Goal: Task Accomplishment & Management: Use online tool/utility

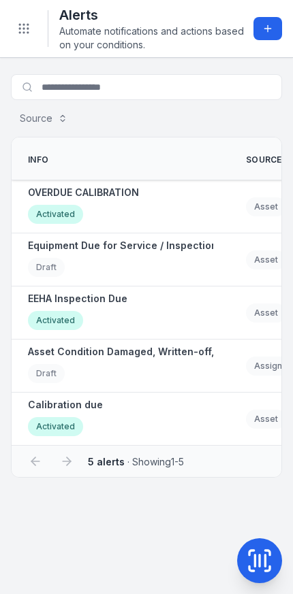
click at [269, 27] on icon at bounding box center [267, 28] width 11 height 11
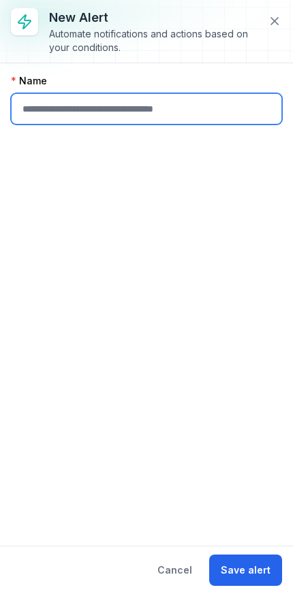
click at [202, 114] on input "text" at bounding box center [146, 108] width 271 height 31
type input "**********"
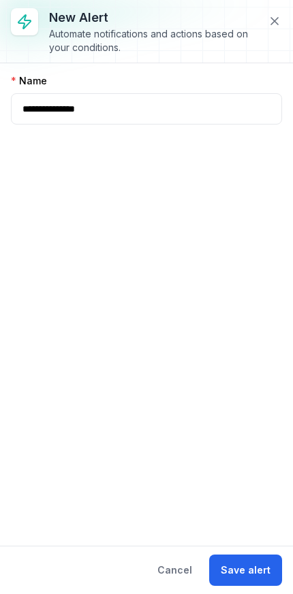
click at [256, 561] on button "Save alert" at bounding box center [245, 570] width 73 height 31
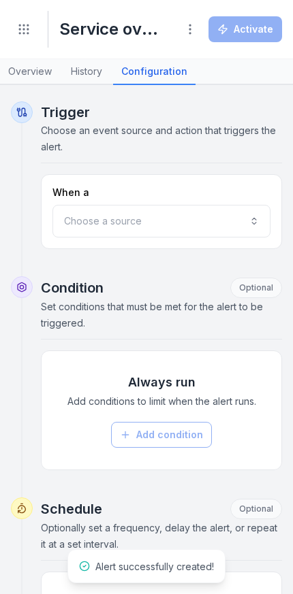
click at [231, 214] on button "Choose a source" at bounding box center [161, 221] width 218 height 33
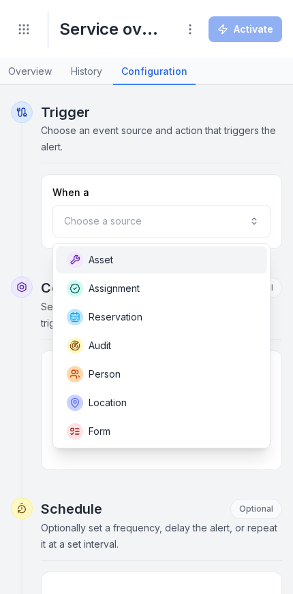
click at [211, 255] on div "Asset" at bounding box center [161, 260] width 189 height 16
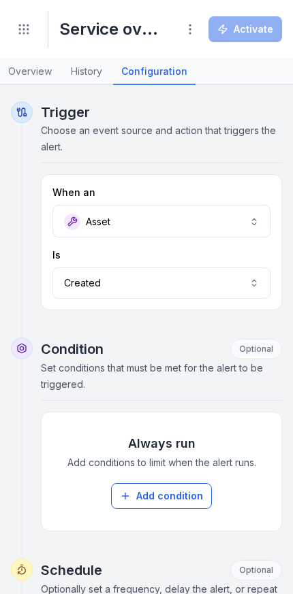
click at [206, 280] on button "Created ******" at bounding box center [161, 282] width 218 height 31
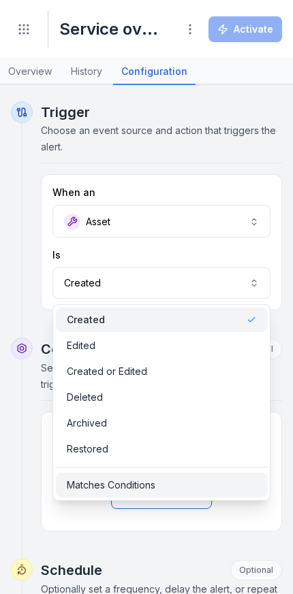
click at [174, 481] on div "Matches Conditions" at bounding box center [161, 485] width 189 height 14
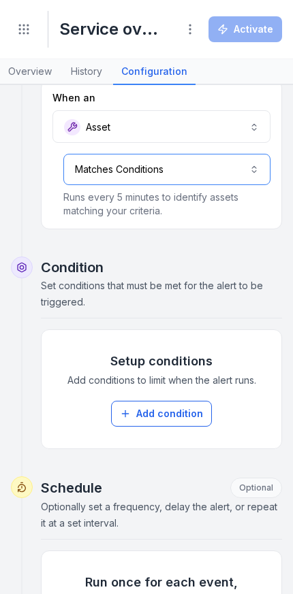
scroll to position [105, 0]
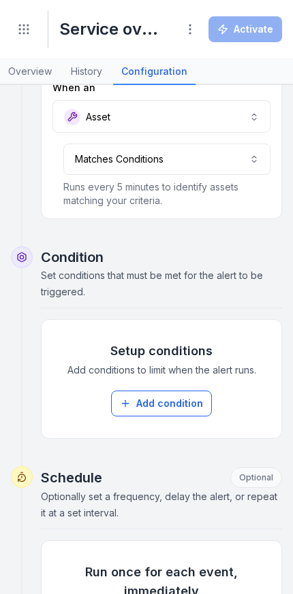
click at [171, 405] on button "Add condition" at bounding box center [161, 404] width 101 height 26
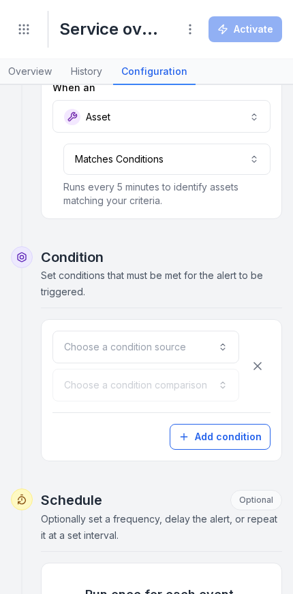
click at [194, 345] on button "Choose a condition source" at bounding box center [145, 347] width 186 height 33
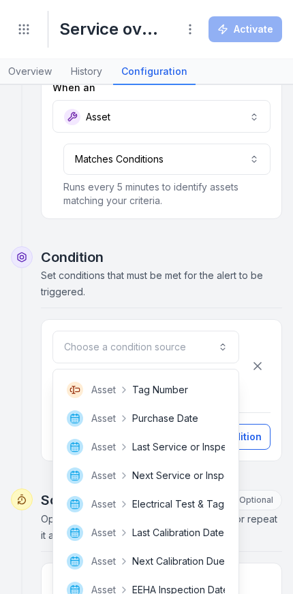
scroll to position [309, 0]
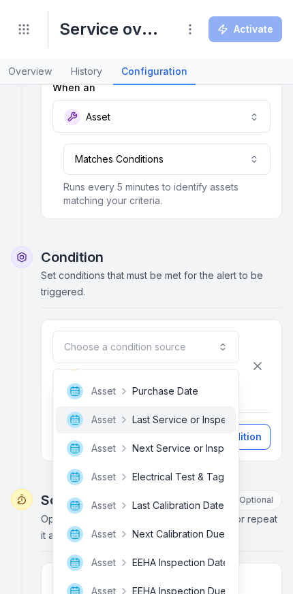
click at [197, 424] on span "Last Service or Inspection Date" at bounding box center [202, 420] width 140 height 14
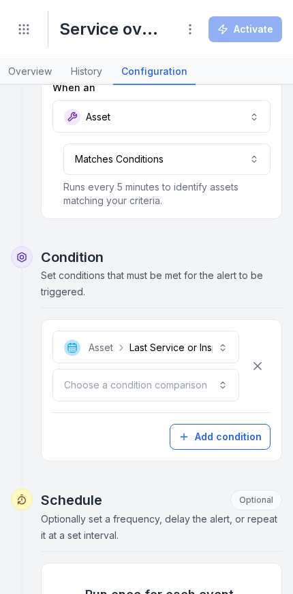
click at [218, 382] on button "Choose a condition comparison" at bounding box center [145, 385] width 186 height 33
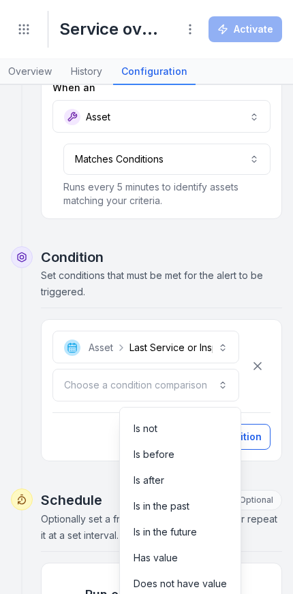
scroll to position [20, 0]
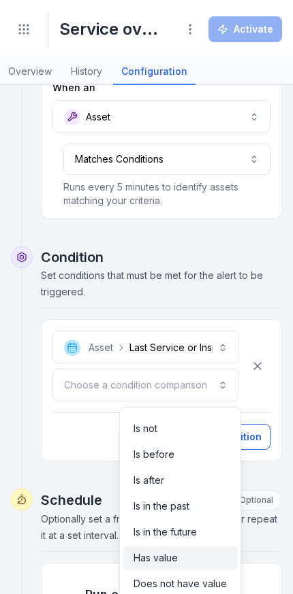
click at [172, 553] on span "Has value" at bounding box center [155, 558] width 44 height 14
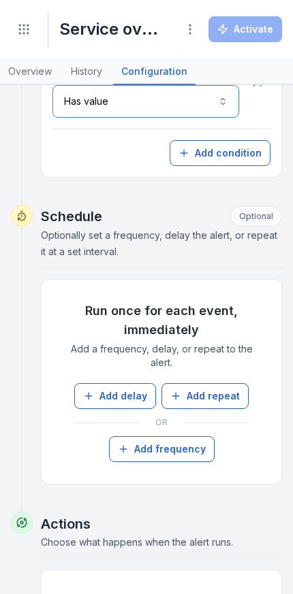
scroll to position [395, 0]
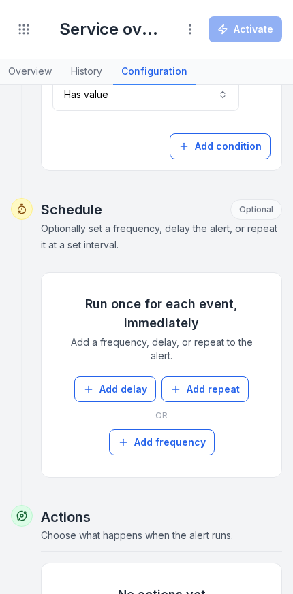
click at [133, 393] on button "Add delay" at bounding box center [115, 389] width 82 height 26
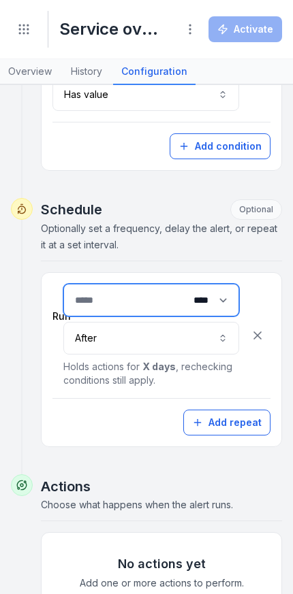
click at [148, 301] on input "number" at bounding box center [151, 300] width 176 height 33
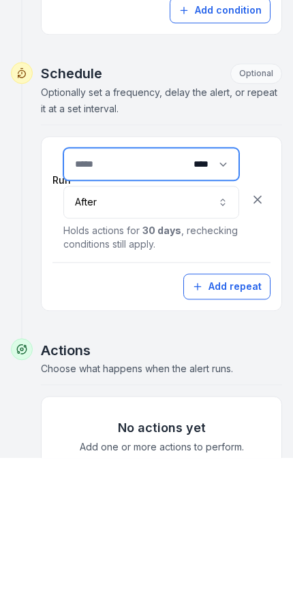
type input "**"
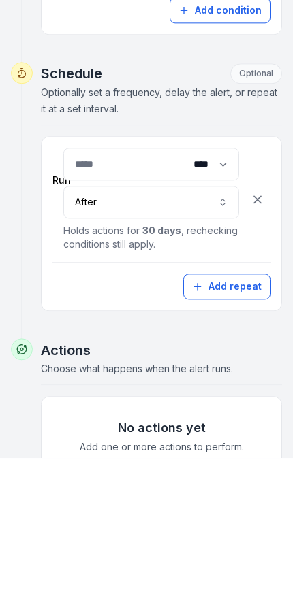
click at [207, 322] on button "After *****" at bounding box center [151, 338] width 176 height 33
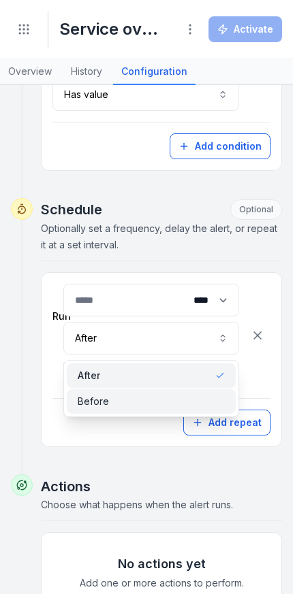
click at [168, 403] on div "Before" at bounding box center [151, 402] width 147 height 14
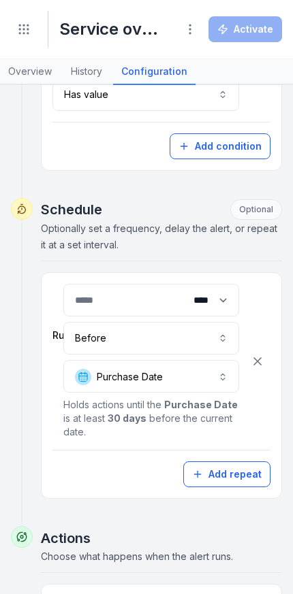
click at [202, 378] on button "**********" at bounding box center [151, 376] width 176 height 33
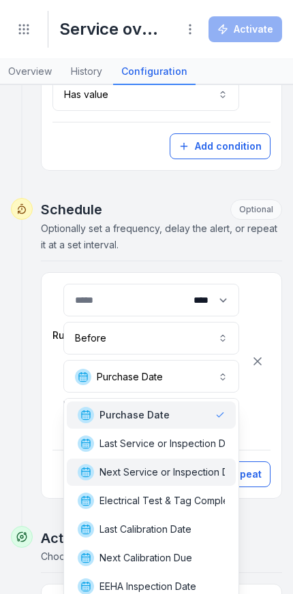
click at [195, 470] on span "Next Service or Inspection Due Date" at bounding box center [181, 472] width 165 height 14
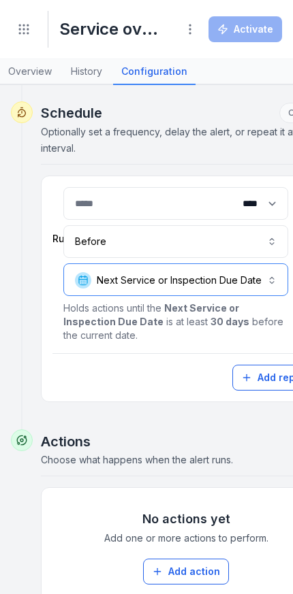
scroll to position [478, 0]
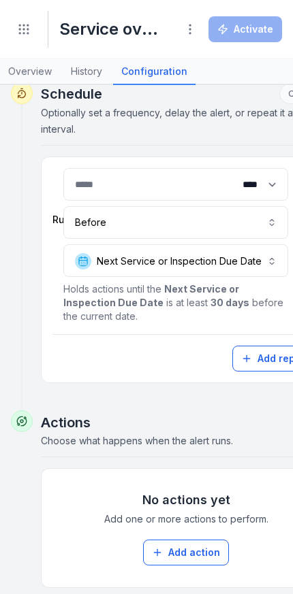
click at [262, 366] on button "Add repeat" at bounding box center [275, 359] width 87 height 26
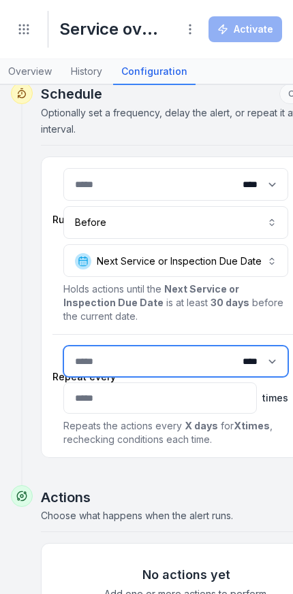
click at [152, 356] on input "number" at bounding box center [175, 361] width 225 height 31
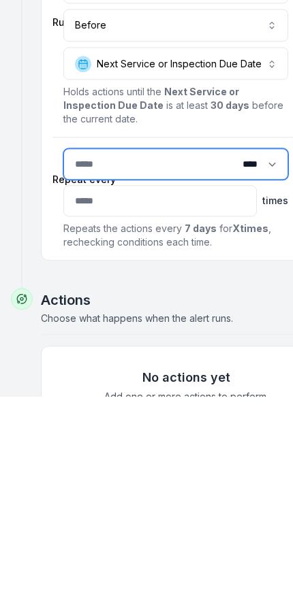
type input "*"
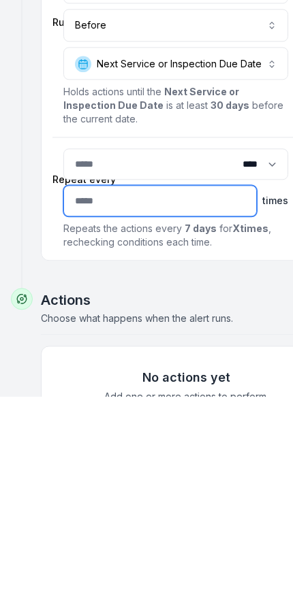
click at [203, 382] on input "number" at bounding box center [159, 397] width 193 height 31
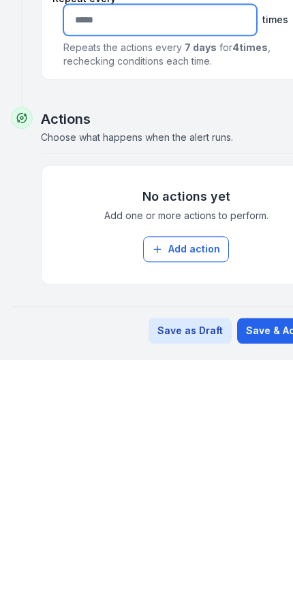
scroll to position [606, 0]
type input "*"
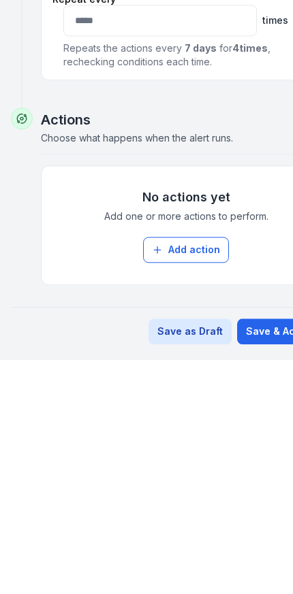
click at [195, 471] on button "Add action" at bounding box center [186, 484] width 86 height 26
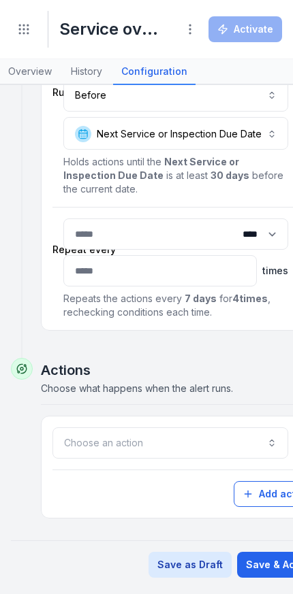
click at [199, 446] on button "Choose an action" at bounding box center [169, 442] width 235 height 31
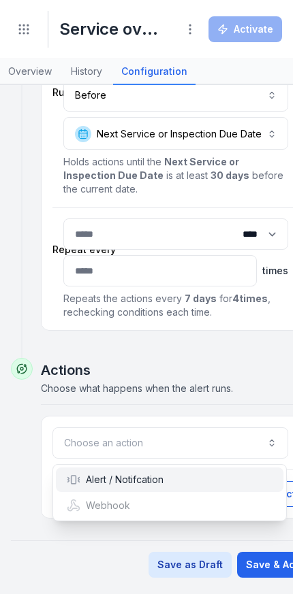
click at [155, 480] on div "Alert / Notifcation" at bounding box center [115, 480] width 97 height 14
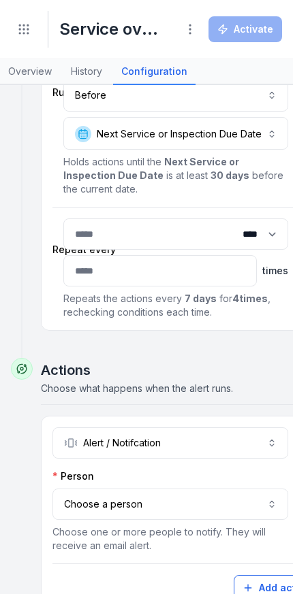
click at [173, 508] on button "Choose a person" at bounding box center [169, 504] width 235 height 31
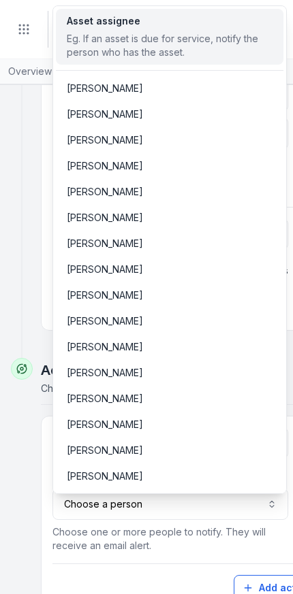
click at [92, 36] on div "Eg. If an asset is due for service, notify the person who has the asset." at bounding box center [170, 45] width 206 height 27
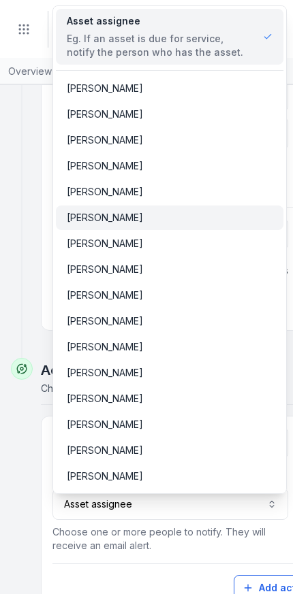
click at [181, 221] on div "[PERSON_NAME]" at bounding box center [170, 218] width 206 height 14
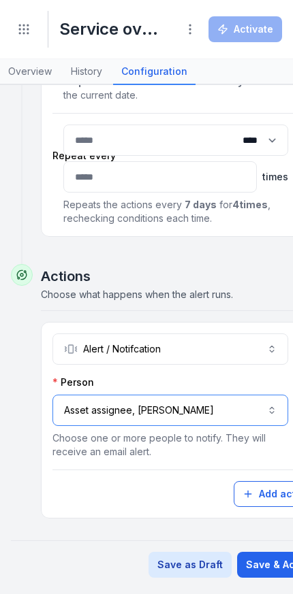
scroll to position [700, 0]
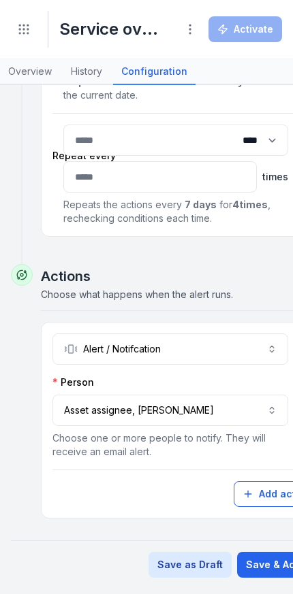
click at [263, 559] on button "Save & Activate" at bounding box center [284, 565] width 94 height 26
